Goal: Use online tool/utility: Use online tool/utility

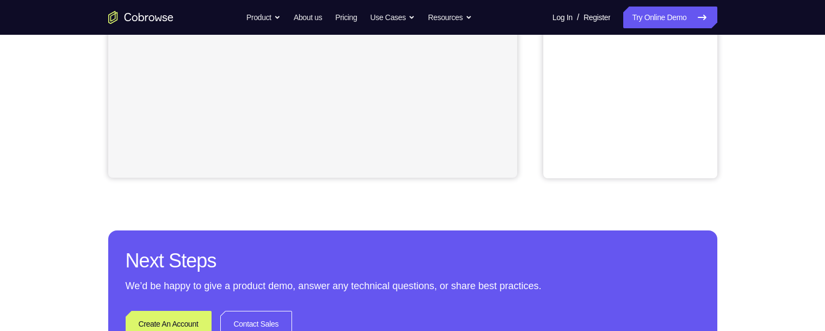
scroll to position [14, 0]
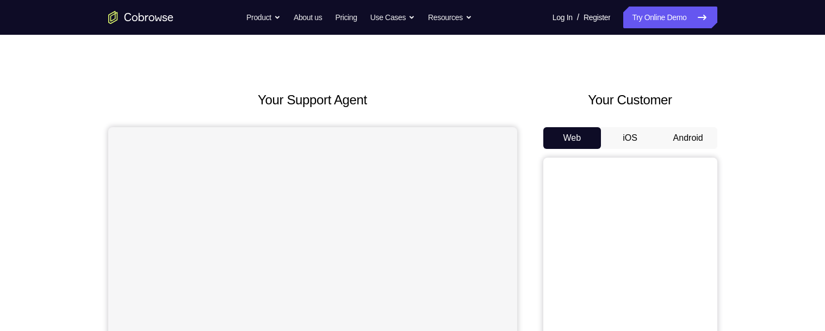
click at [682, 135] on button "Android" at bounding box center [688, 138] width 58 height 22
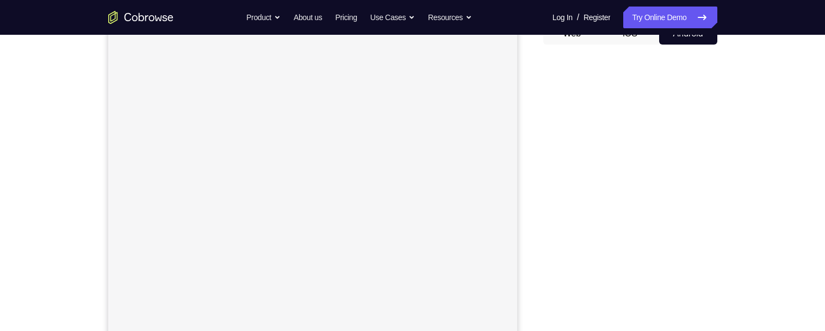
scroll to position [127, 0]
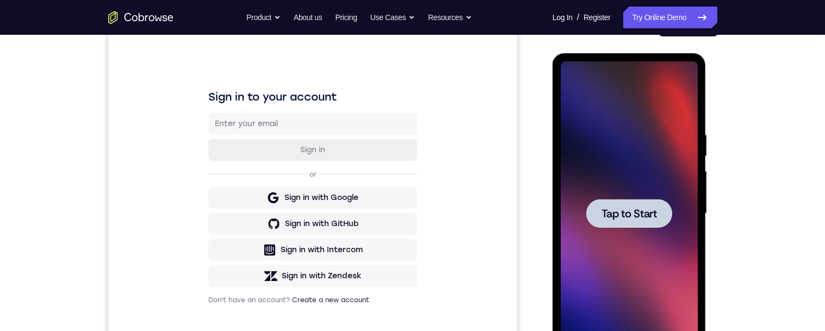
click at [643, 214] on span "Tap to Start" at bounding box center [629, 213] width 55 height 11
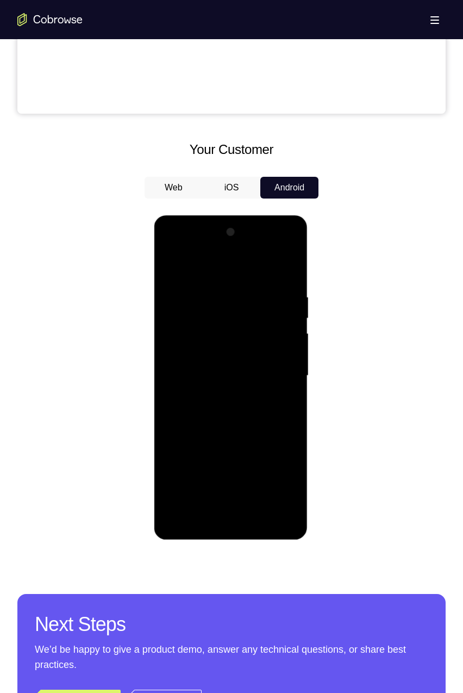
scroll to position [440, 0]
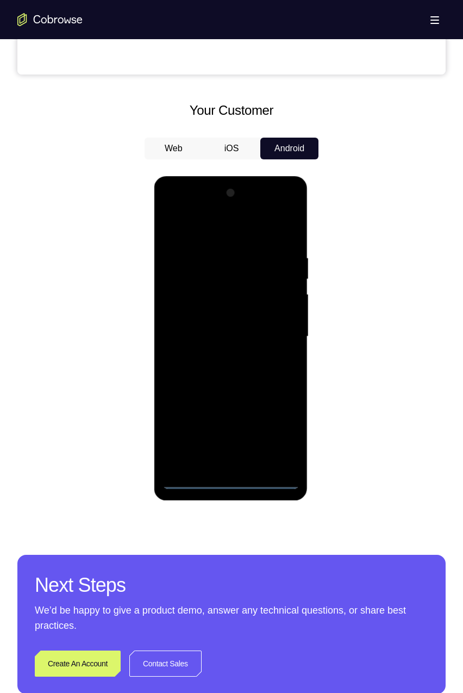
click at [232, 331] on div at bounding box center [230, 336] width 137 height 305
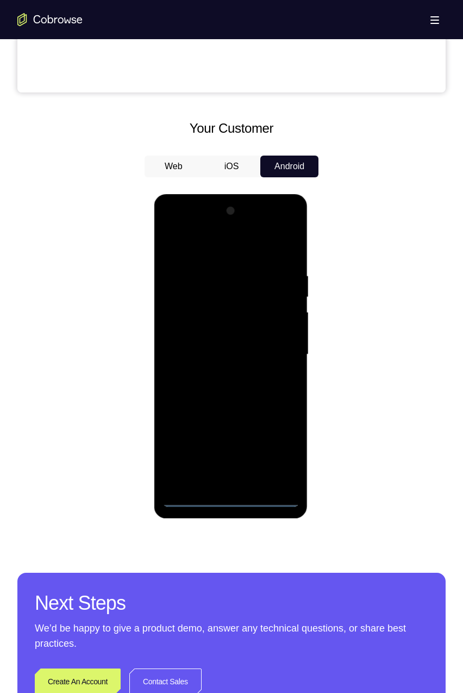
scroll to position [424, 0]
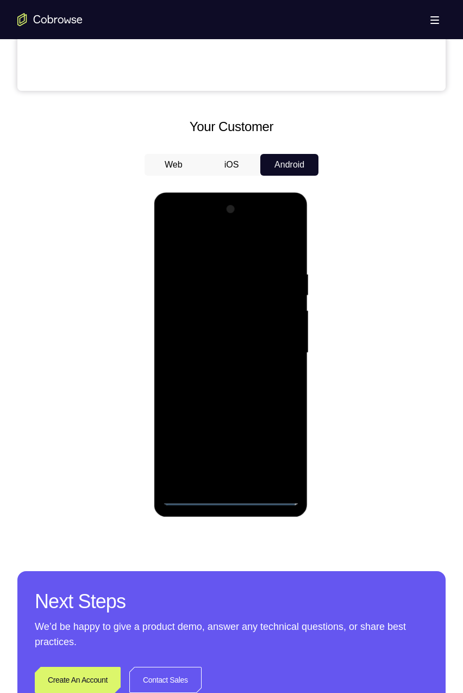
click at [230, 331] on div at bounding box center [230, 353] width 137 height 305
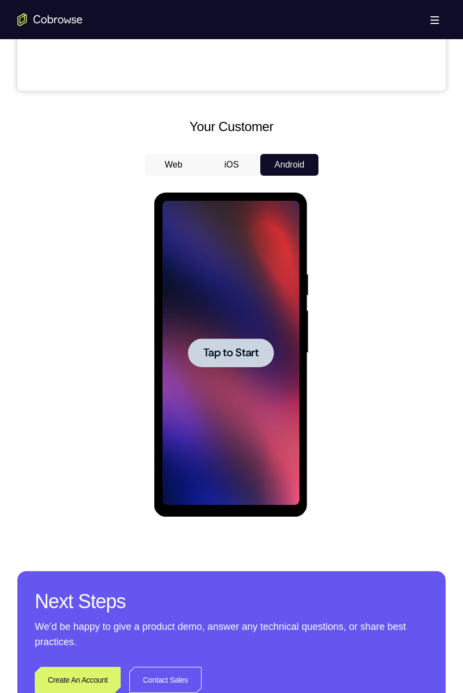
click at [254, 331] on span "Tap to Start" at bounding box center [230, 353] width 55 height 11
click at [319, 331] on div at bounding box center [231, 351] width 429 height 335
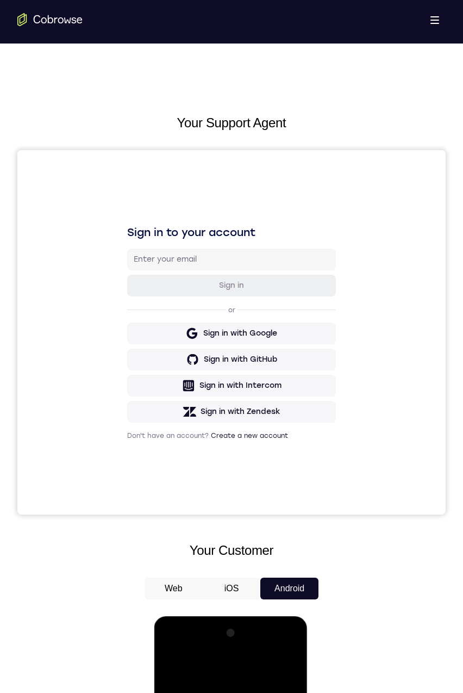
scroll to position [373, 0]
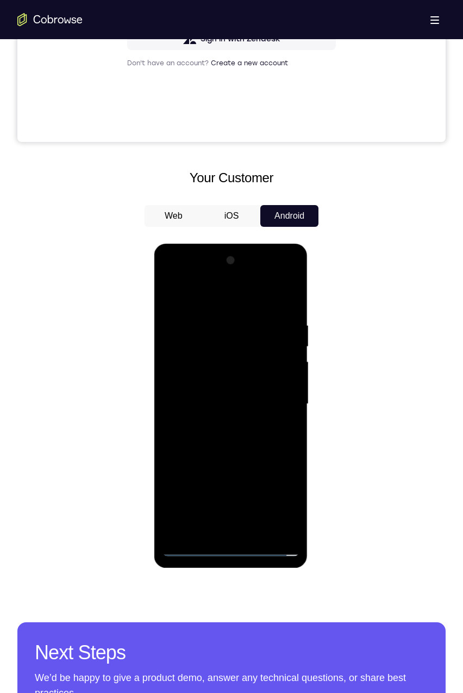
click at [229, 331] on div at bounding box center [230, 404] width 137 height 305
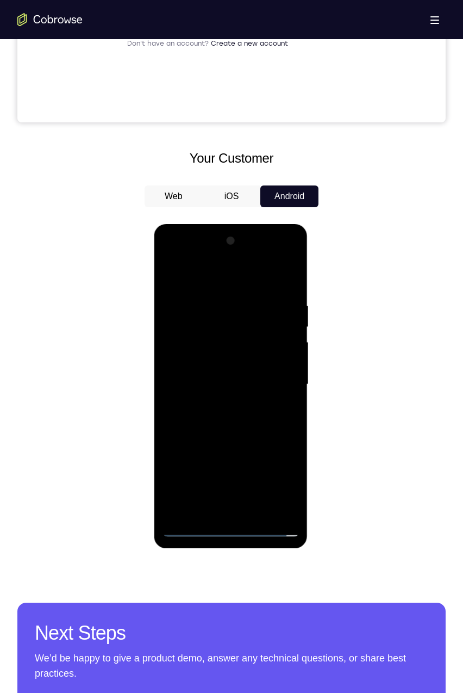
scroll to position [399, 0]
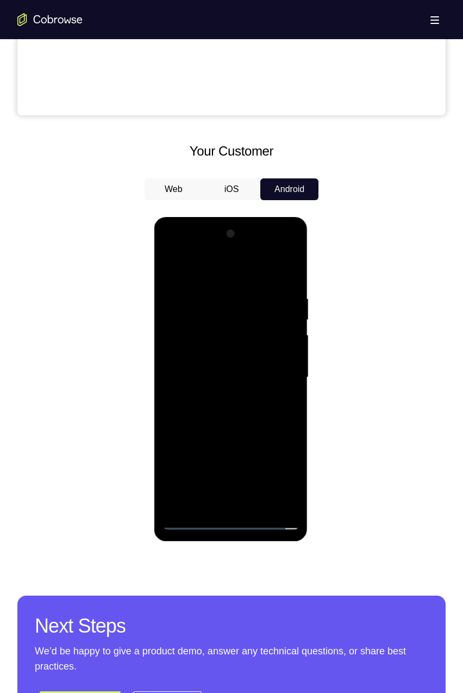
click at [225, 331] on div at bounding box center [230, 377] width 137 height 305
click at [232, 331] on div at bounding box center [230, 377] width 137 height 305
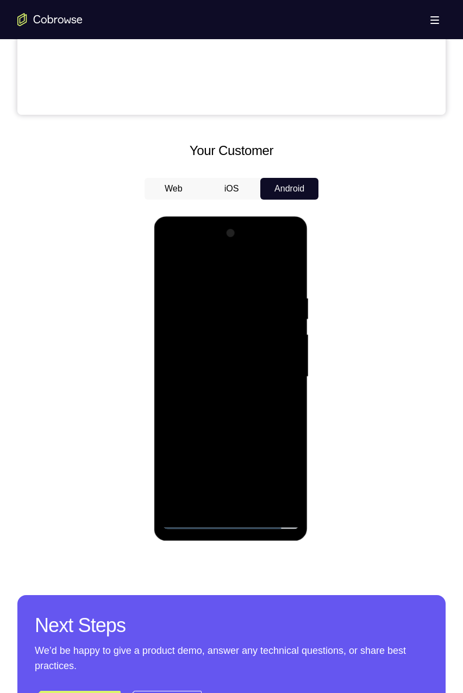
click at [281, 331] on div at bounding box center [230, 377] width 137 height 305
click at [276, 331] on div at bounding box center [230, 377] width 137 height 305
click at [193, 269] on div at bounding box center [230, 377] width 137 height 305
click at [219, 322] on div at bounding box center [230, 377] width 137 height 305
click at [226, 317] on div at bounding box center [230, 377] width 137 height 305
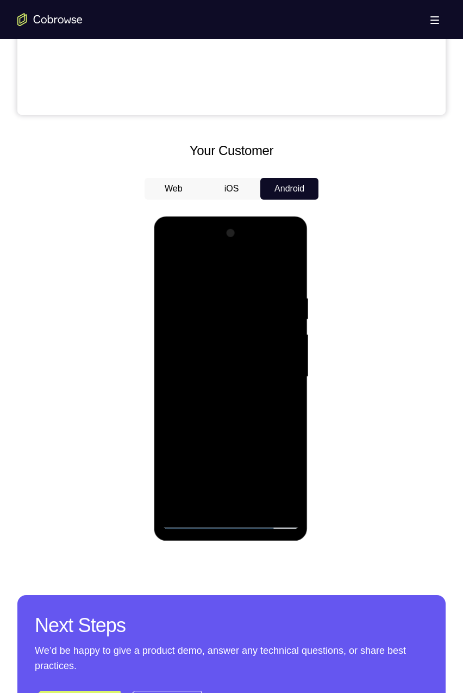
click at [224, 318] on div at bounding box center [230, 377] width 137 height 305
click at [220, 317] on div at bounding box center [230, 377] width 137 height 305
click at [227, 314] on div at bounding box center [230, 377] width 137 height 305
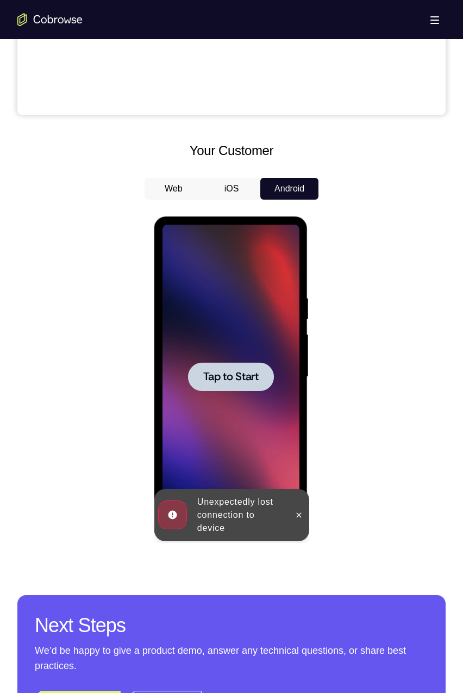
click at [234, 331] on span "Tap to Start" at bounding box center [230, 377] width 55 height 11
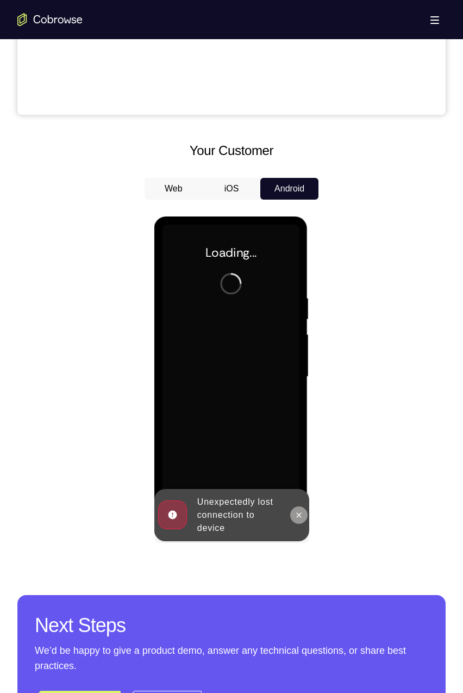
click at [299, 331] on icon at bounding box center [298, 515] width 9 height 9
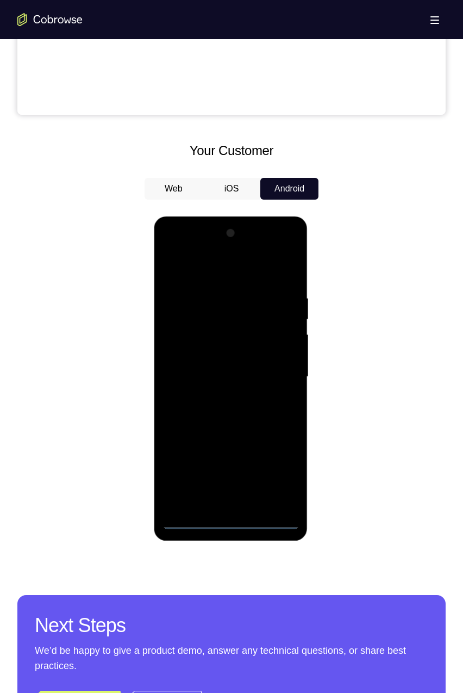
click at [228, 331] on div at bounding box center [230, 377] width 137 height 305
click at [281, 331] on div at bounding box center [230, 377] width 137 height 305
click at [243, 269] on div at bounding box center [230, 377] width 137 height 305
click at [225, 314] on div at bounding box center [230, 377] width 137 height 305
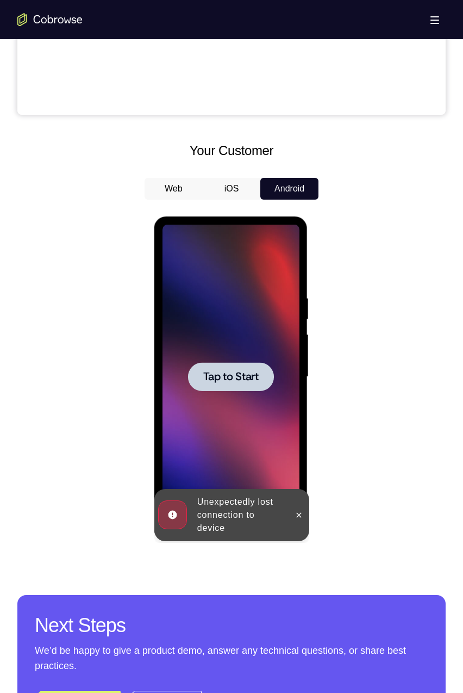
click at [243, 331] on span "Tap to Start" at bounding box center [230, 377] width 55 height 11
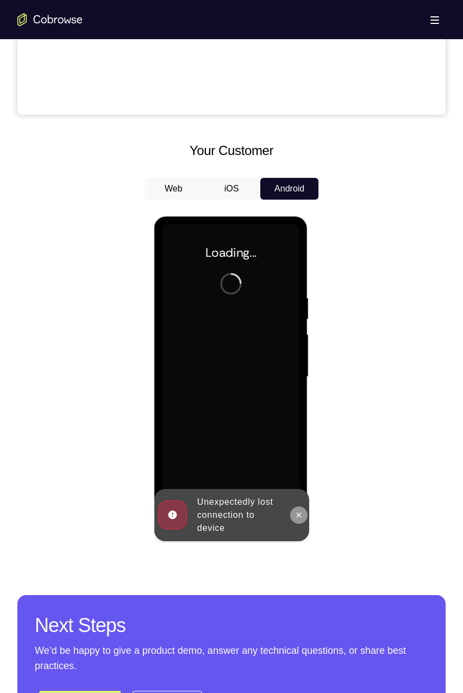
click at [297, 331] on icon at bounding box center [298, 515] width 9 height 9
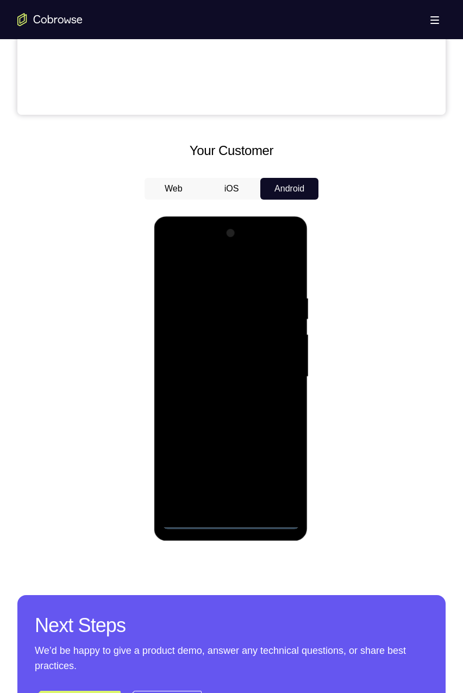
click at [227, 331] on div at bounding box center [230, 377] width 137 height 305
click at [273, 331] on div at bounding box center [230, 377] width 137 height 305
click at [202, 270] on div at bounding box center [230, 377] width 137 height 305
click at [208, 316] on div at bounding box center [230, 377] width 137 height 305
click at [199, 317] on div at bounding box center [230, 377] width 137 height 305
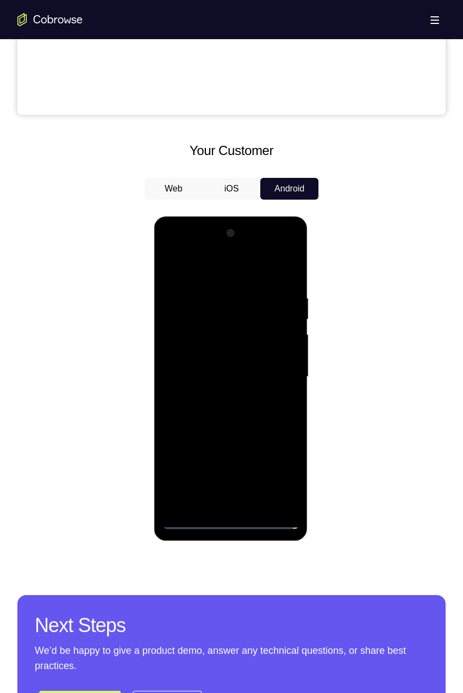
click at [208, 315] on div at bounding box center [230, 377] width 137 height 305
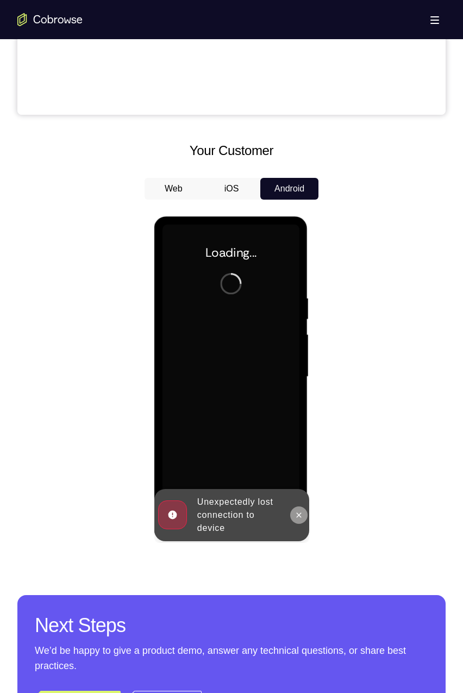
click at [300, 331] on icon at bounding box center [298, 514] width 5 height 5
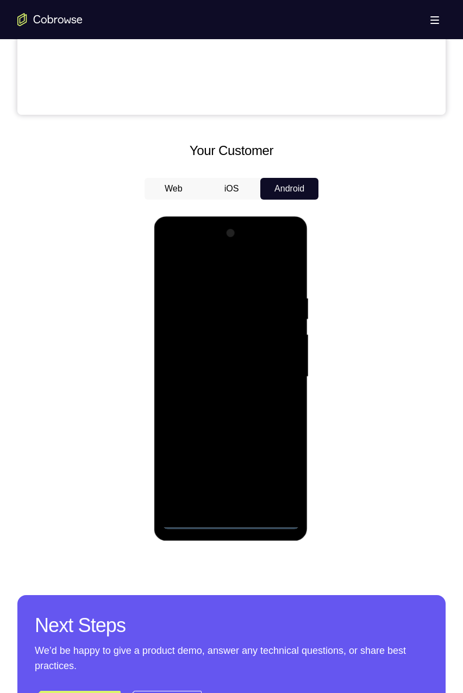
click at [276, 331] on div at bounding box center [230, 377] width 137 height 305
click at [232, 331] on div at bounding box center [230, 377] width 137 height 305
click at [233, 331] on div at bounding box center [230, 377] width 137 height 305
click at [275, 331] on div at bounding box center [230, 377] width 137 height 305
click at [204, 267] on div at bounding box center [230, 377] width 137 height 305
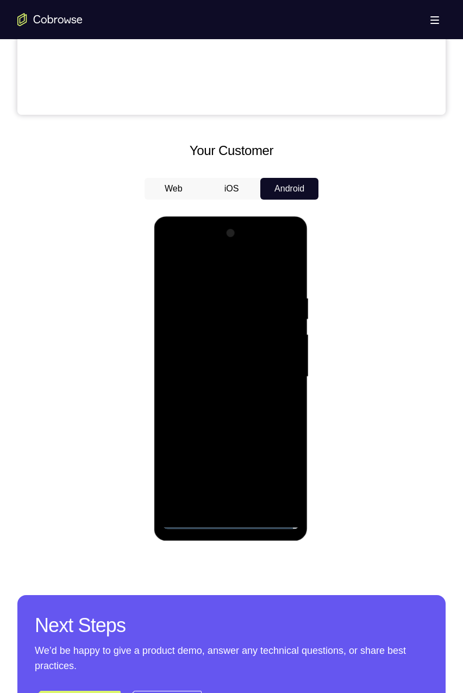
click at [214, 314] on div at bounding box center [230, 377] width 137 height 305
click at [257, 331] on div at bounding box center [230, 377] width 137 height 305
click at [236, 323] on div at bounding box center [230, 377] width 137 height 305
click at [190, 331] on div at bounding box center [230, 377] width 137 height 305
click at [192, 331] on div at bounding box center [230, 377] width 137 height 305
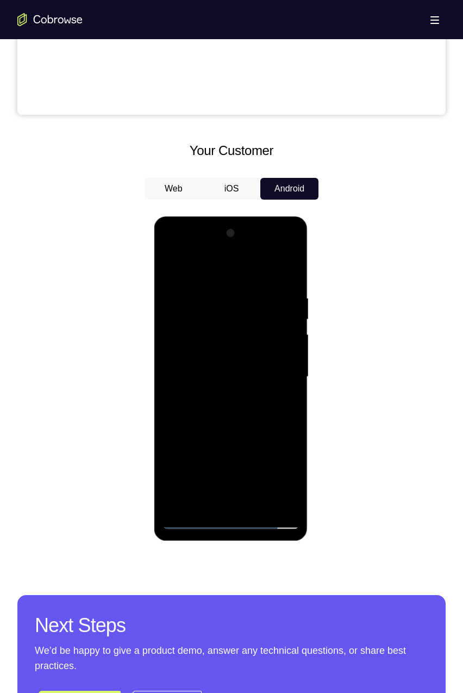
click at [194, 331] on div at bounding box center [230, 377] width 137 height 305
